Goal: Complete application form

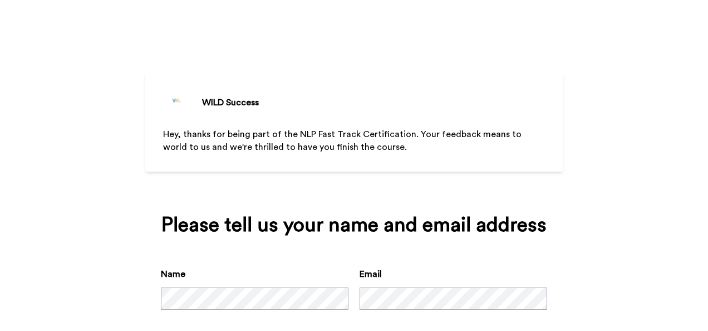
scroll to position [59, 0]
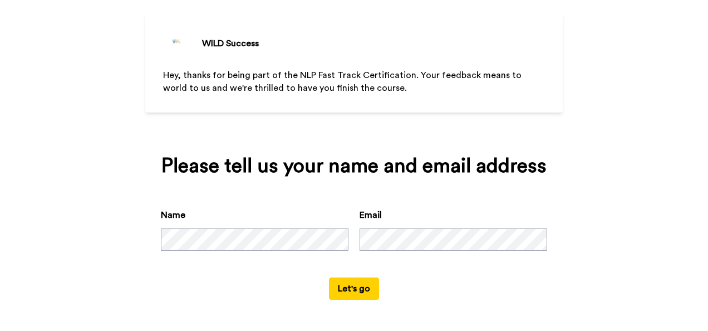
click at [368, 287] on button "Let's go" at bounding box center [354, 288] width 50 height 22
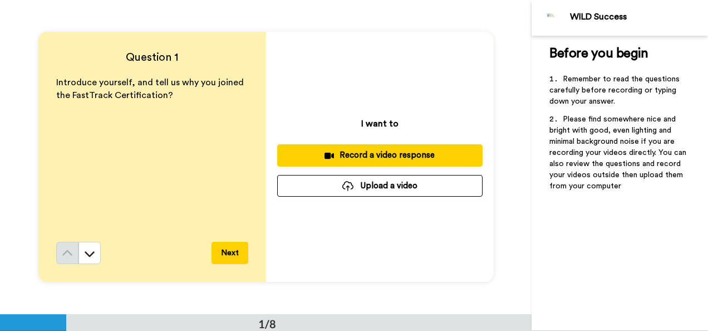
click at [378, 156] on div "Record a video response" at bounding box center [380, 155] width 188 height 12
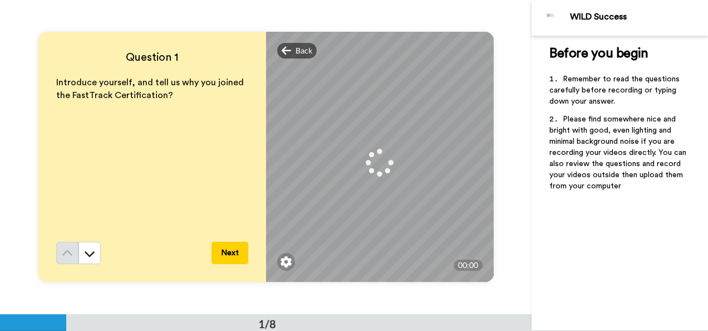
drag, startPoint x: 224, startPoint y: 256, endPoint x: 130, endPoint y: 236, distance: 95.6
click at [130, 236] on div "Introduce yourself, and tell us why you joined the FastTrack Certification?" at bounding box center [152, 158] width 192 height 165
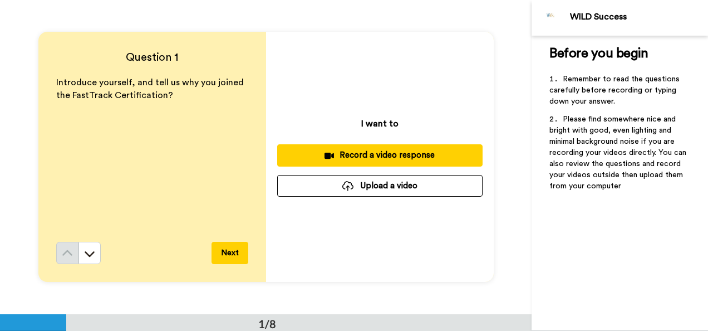
drag, startPoint x: 387, startPoint y: 155, endPoint x: 352, endPoint y: 156, distance: 34.5
click at [352, 156] on div "Record a video response" at bounding box center [380, 155] width 188 height 12
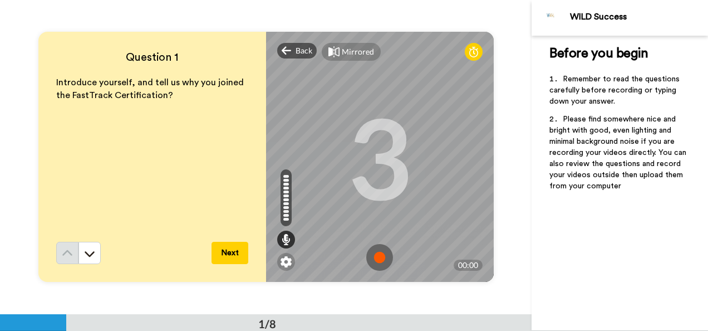
click at [376, 262] on img at bounding box center [379, 257] width 27 height 27
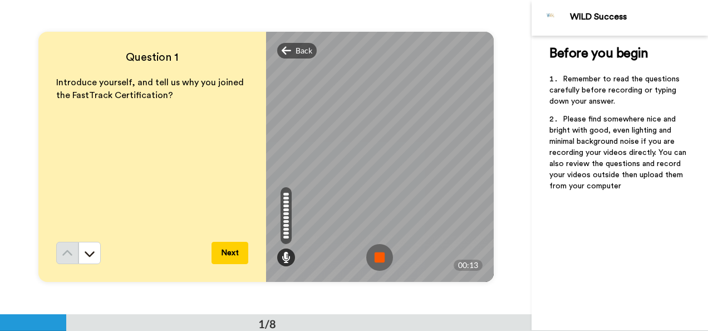
click at [237, 259] on button "Next" at bounding box center [230, 253] width 37 height 22
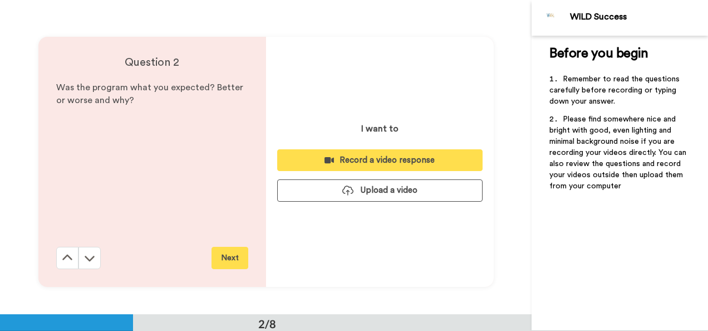
scroll to position [314, 0]
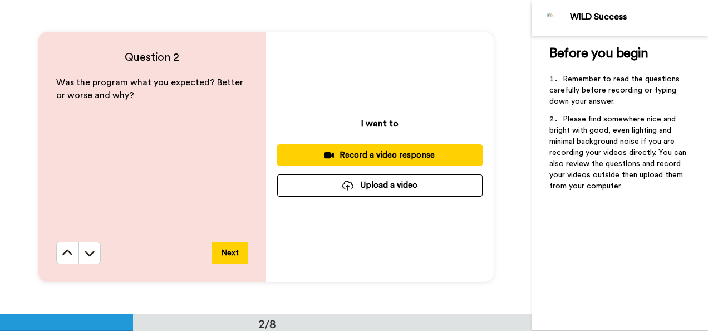
click at [380, 158] on div "Record a video response" at bounding box center [380, 155] width 188 height 12
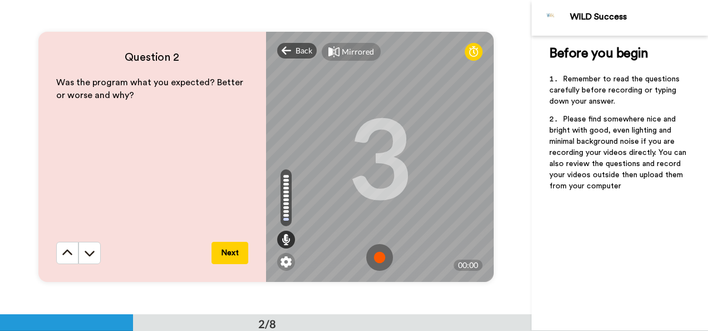
click at [377, 259] on img at bounding box center [379, 257] width 27 height 27
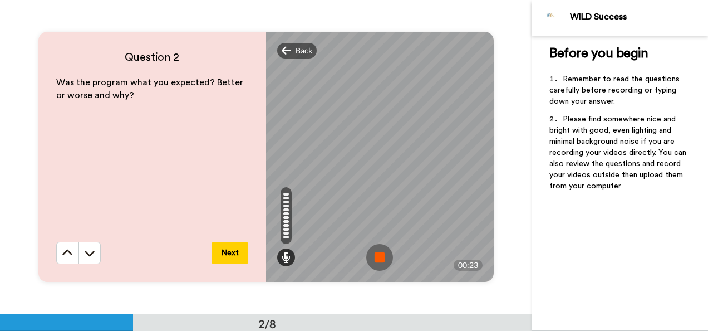
click at [228, 257] on button "Next" at bounding box center [230, 253] width 37 height 22
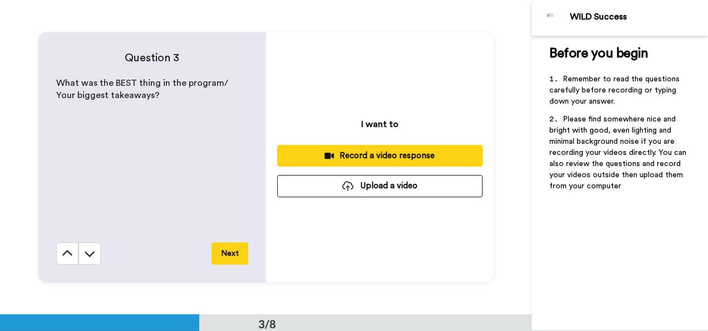
scroll to position [628, 0]
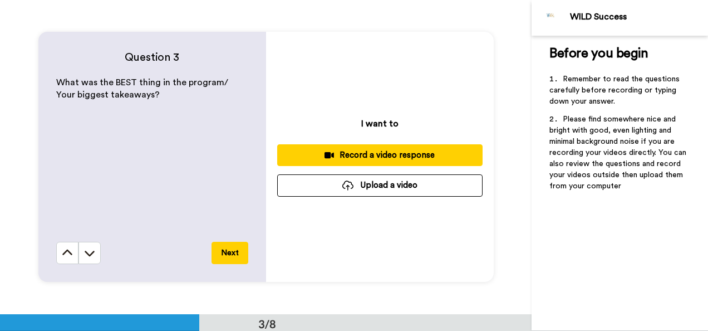
click at [370, 164] on button "Record a video response" at bounding box center [379, 155] width 205 height 22
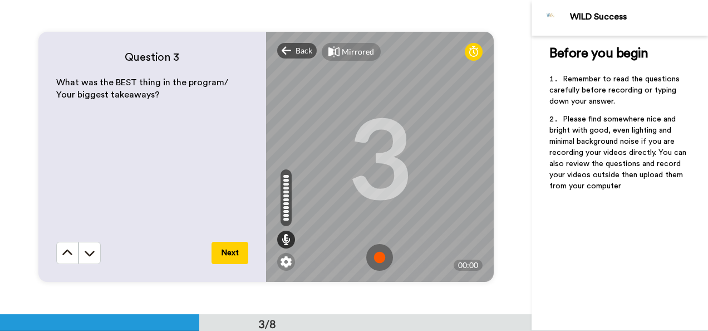
drag, startPoint x: 379, startPoint y: 264, endPoint x: 371, endPoint y: 254, distance: 13.1
drag, startPoint x: 382, startPoint y: 254, endPoint x: 373, endPoint y: 264, distance: 13.4
drag, startPoint x: 373, startPoint y: 264, endPoint x: 373, endPoint y: 257, distance: 6.7
click at [371, 256] on img at bounding box center [379, 257] width 27 height 27
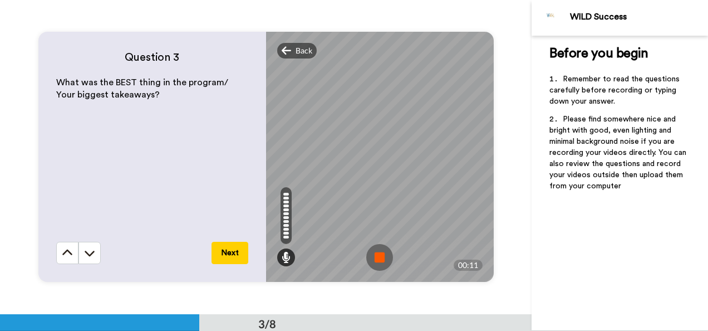
click at [223, 250] on button "Next" at bounding box center [230, 253] width 37 height 22
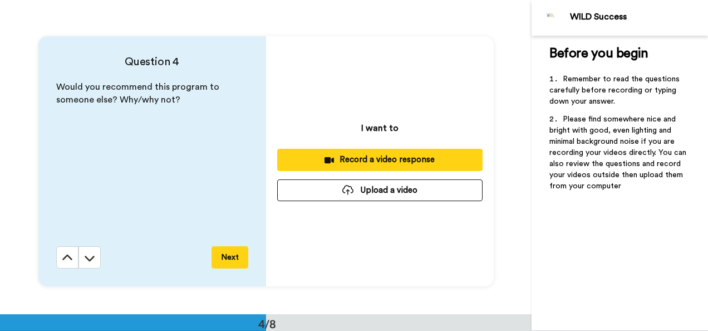
scroll to position [941, 0]
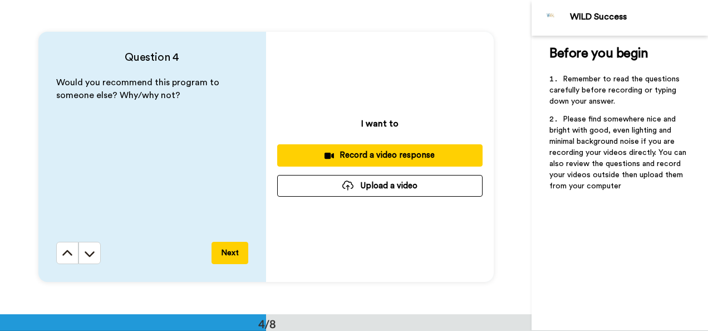
click at [386, 161] on button "Record a video response" at bounding box center [379, 155] width 205 height 22
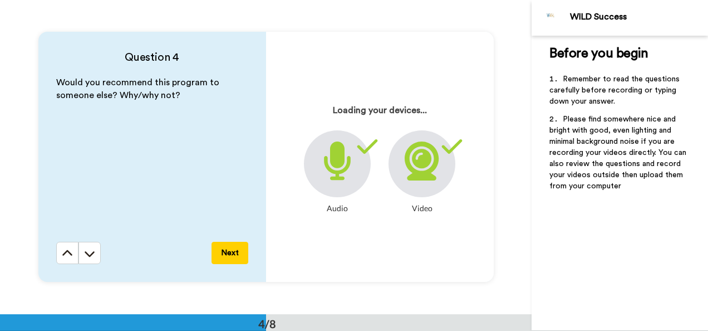
click at [335, 185] on div at bounding box center [337, 163] width 67 height 67
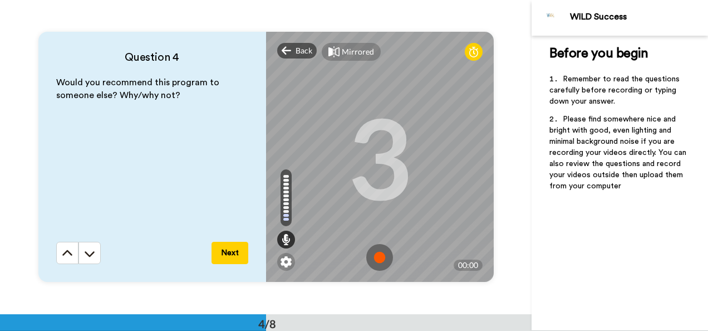
click at [368, 254] on img at bounding box center [379, 257] width 27 height 27
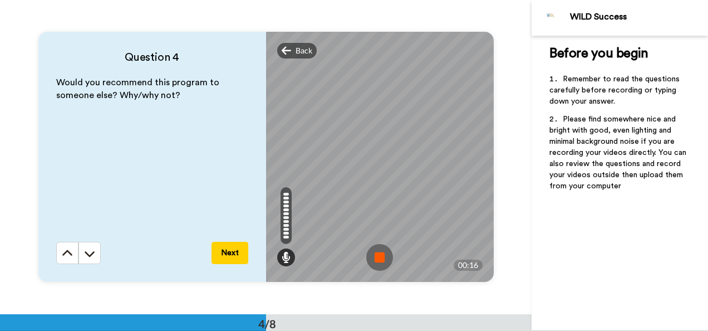
click at [380, 257] on img at bounding box center [379, 257] width 27 height 27
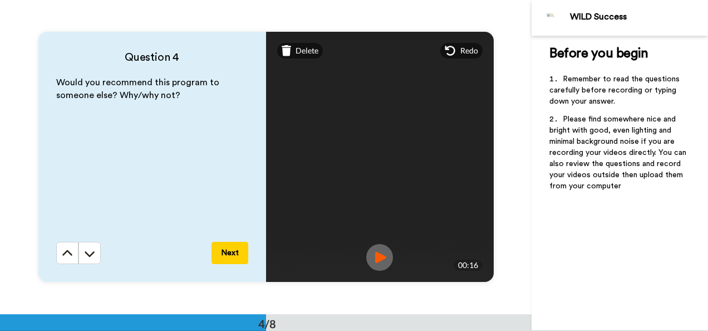
click at [223, 257] on button "Next" at bounding box center [230, 253] width 37 height 22
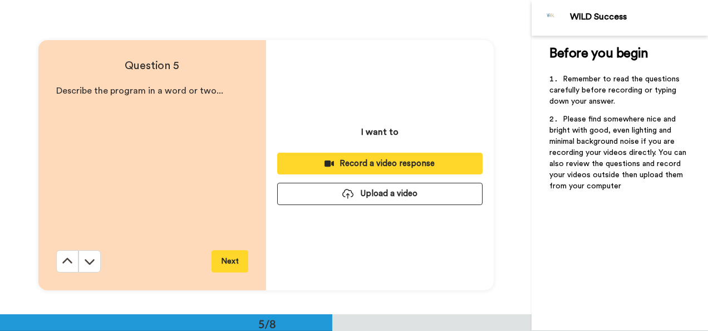
scroll to position [1255, 0]
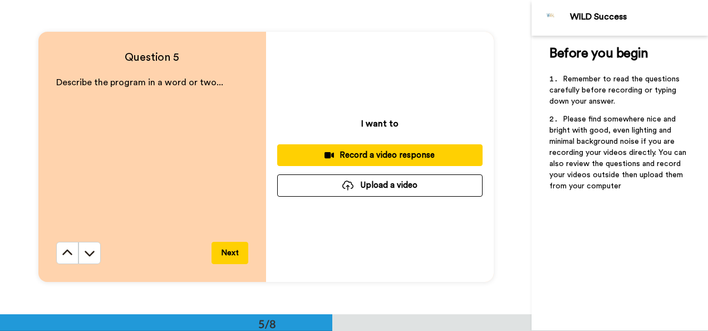
click at [375, 152] on div "Record a video response" at bounding box center [380, 155] width 188 height 12
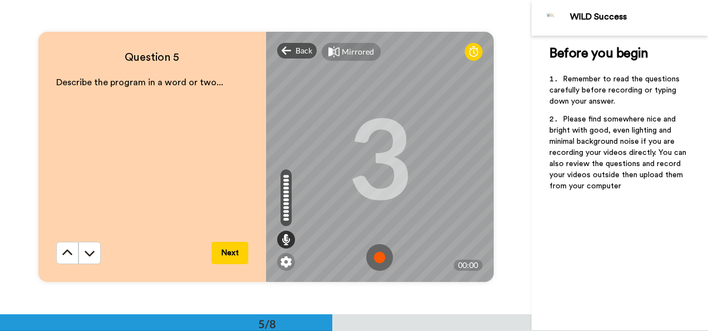
click at [370, 256] on img at bounding box center [379, 257] width 27 height 27
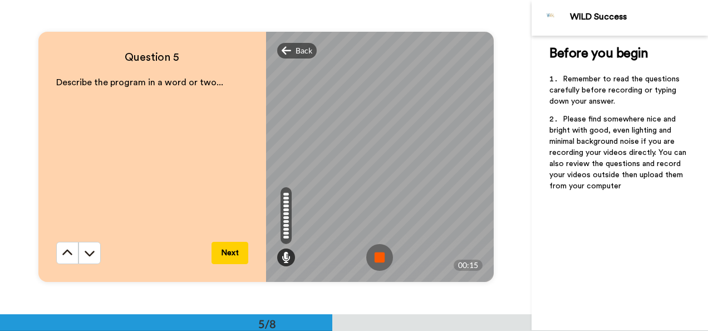
click at [228, 249] on button "Next" at bounding box center [230, 253] width 37 height 22
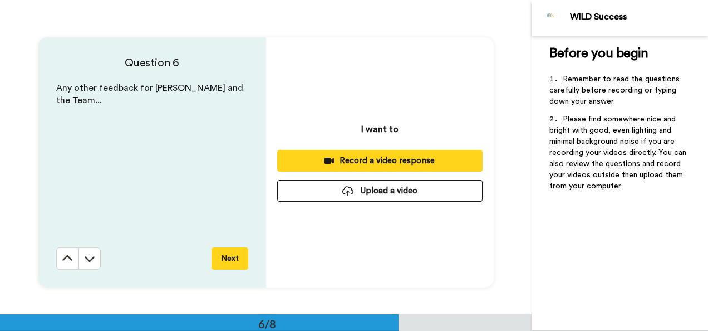
scroll to position [1569, 0]
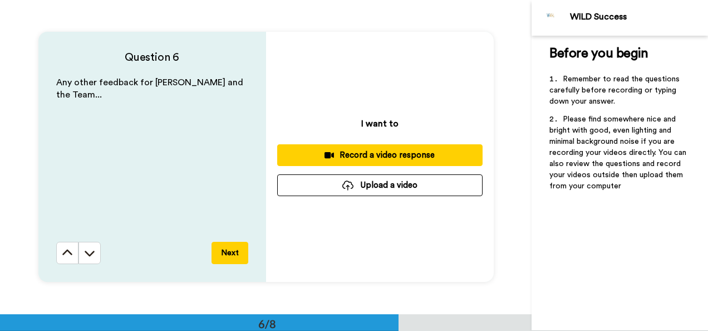
click at [375, 153] on div "Record a video response" at bounding box center [380, 155] width 188 height 12
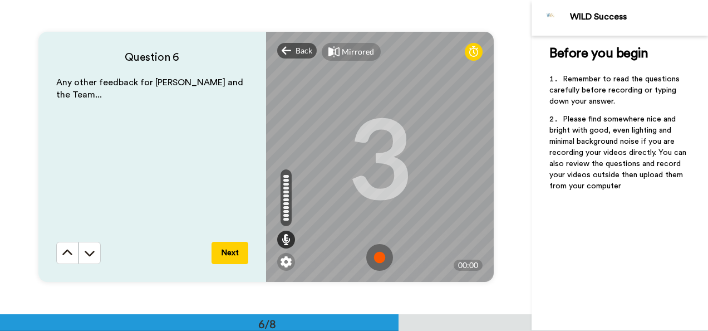
click at [381, 254] on img at bounding box center [379, 257] width 27 height 27
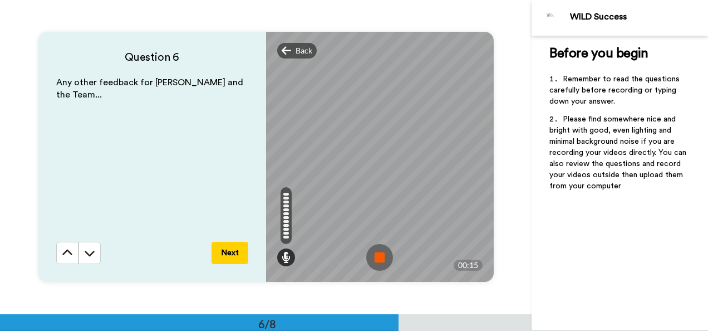
click at [232, 252] on button "Next" at bounding box center [230, 253] width 37 height 22
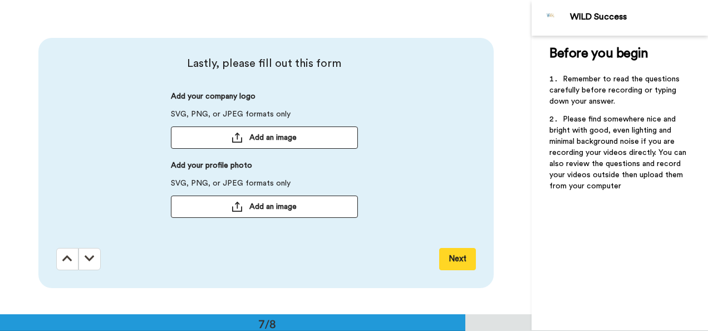
scroll to position [1882, 0]
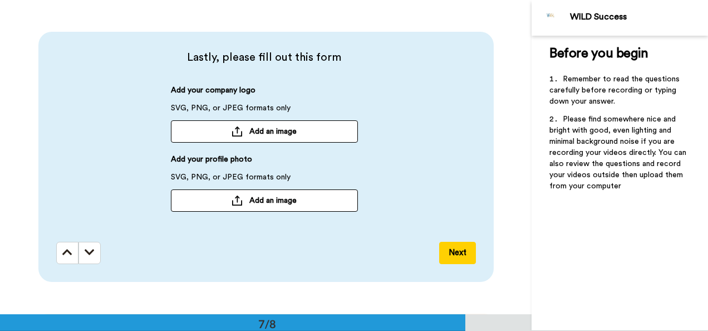
click at [277, 199] on span "Add an image" at bounding box center [272, 200] width 47 height 11
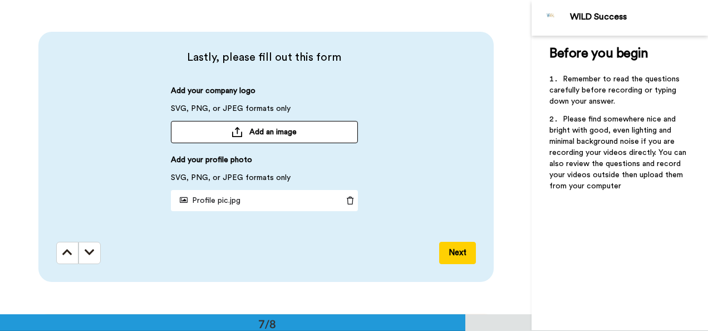
click at [463, 258] on button "Next" at bounding box center [457, 253] width 37 height 22
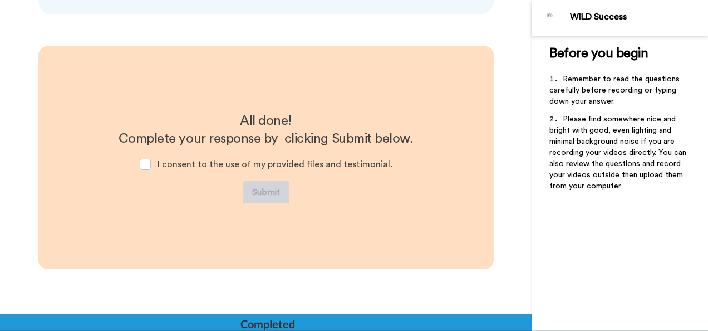
scroll to position [2151, 0]
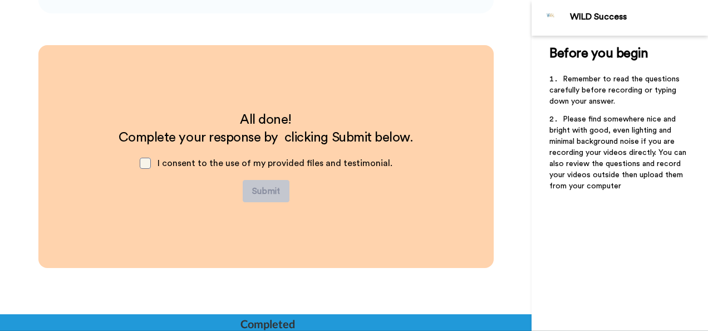
click at [148, 158] on span at bounding box center [145, 163] width 11 height 11
click at [264, 190] on button "Submit" at bounding box center [266, 191] width 47 height 22
